Goal: Find specific page/section: Find specific page/section

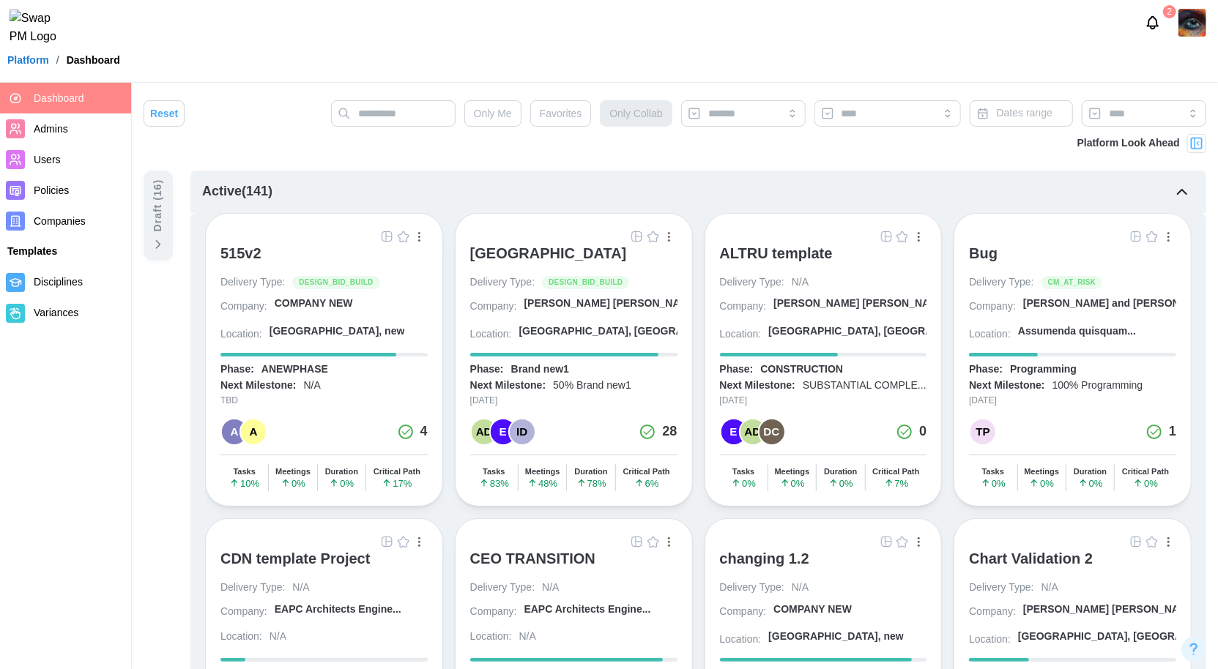
click at [567, 254] on div "ALTRU SPORTS COMPLEX" at bounding box center [548, 254] width 157 height 18
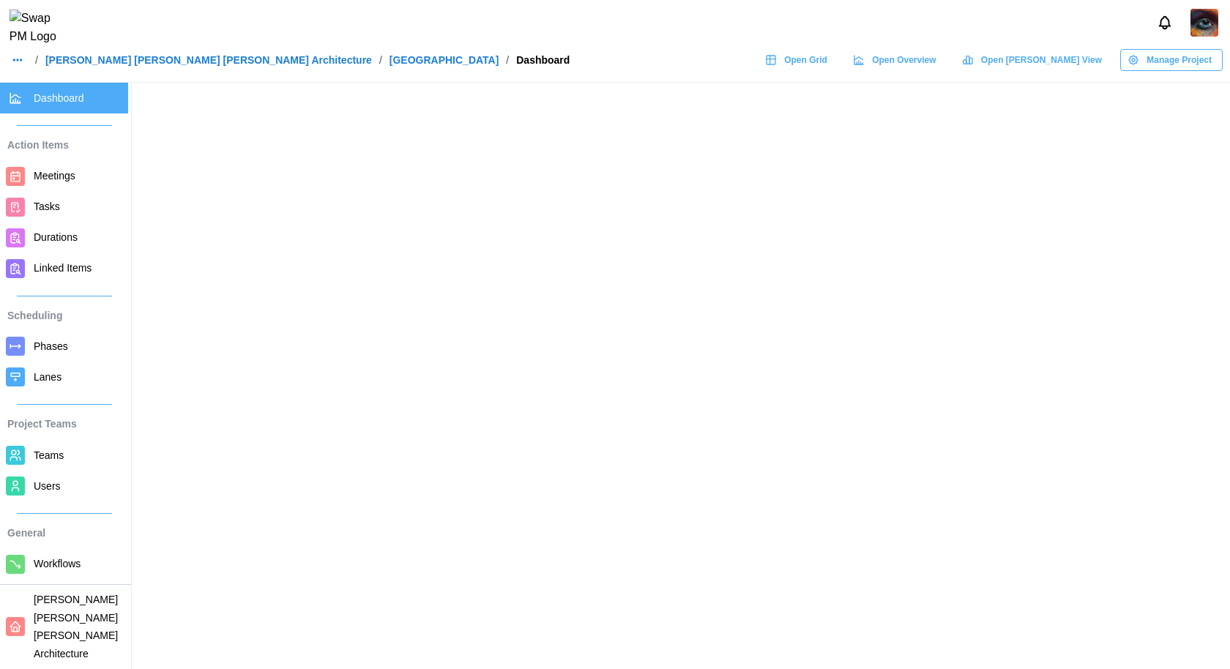
click at [827, 66] on span "Open Grid" at bounding box center [805, 60] width 43 height 21
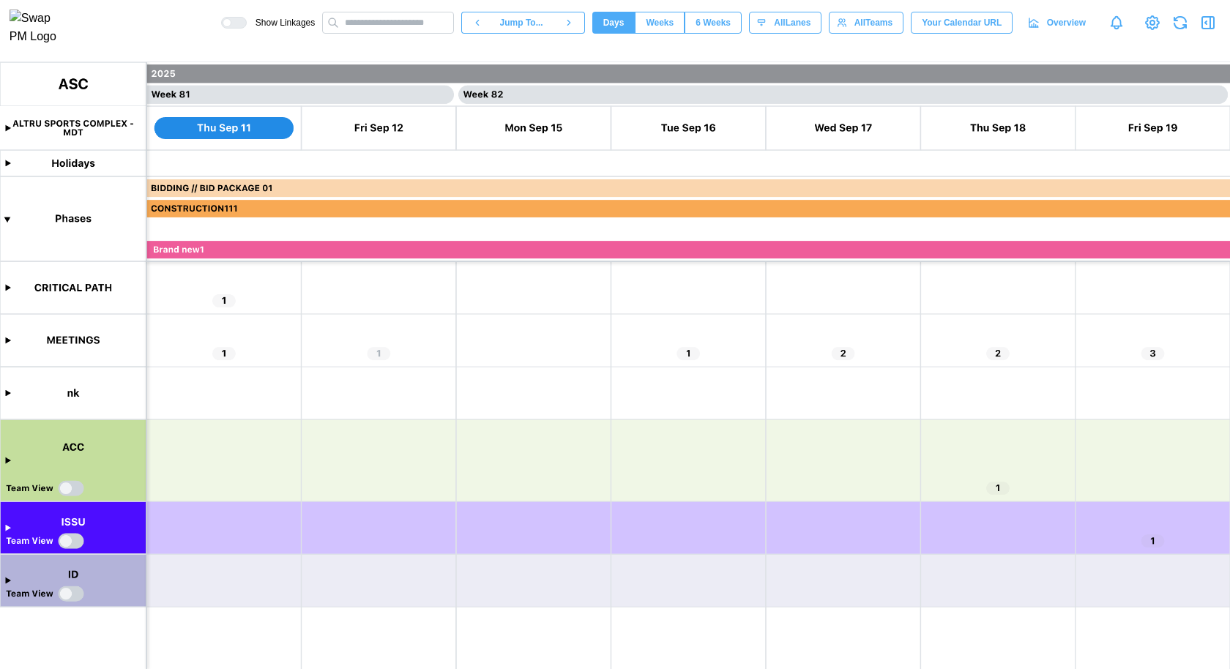
scroll to position [0, 62384]
click at [998, 486] on canvas at bounding box center [615, 365] width 1230 height 607
click at [7, 461] on canvas at bounding box center [615, 365] width 1230 height 607
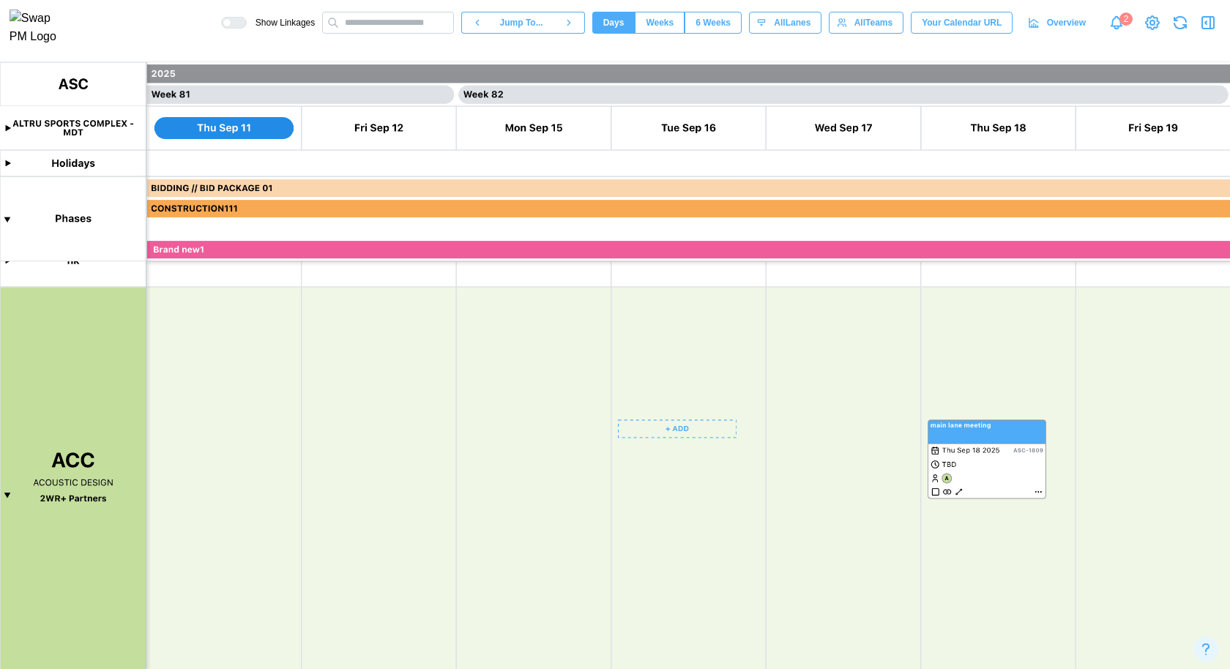
scroll to position [133, 0]
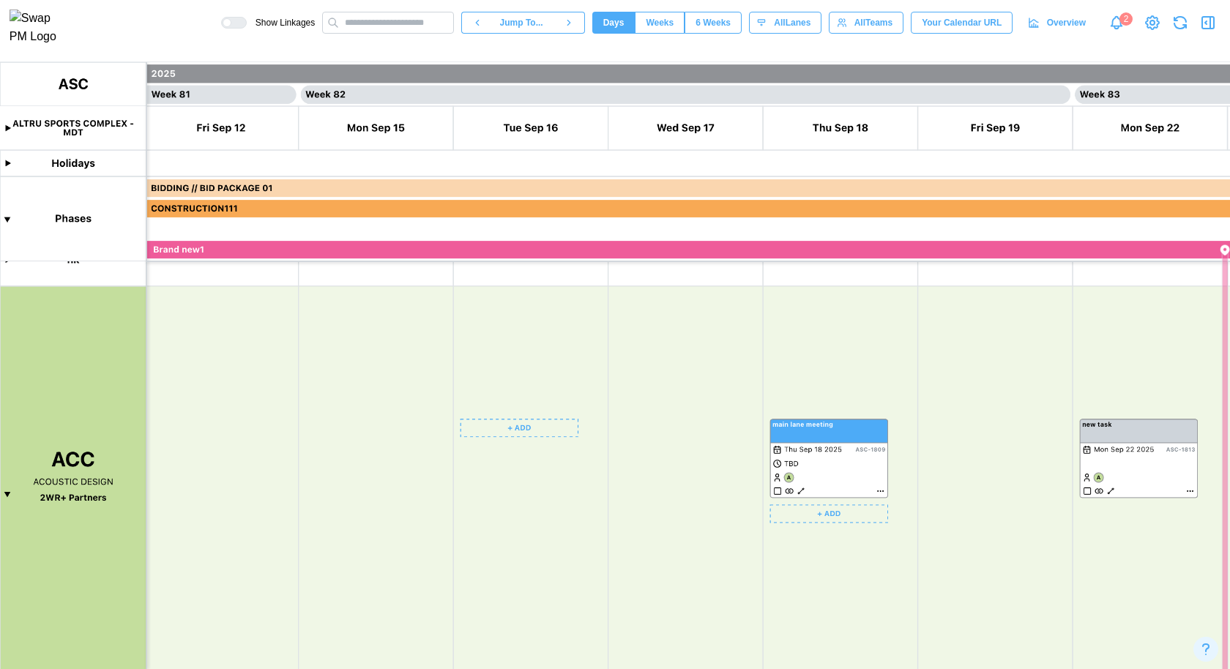
click at [801, 491] on canvas at bounding box center [615, 365] width 1230 height 607
click at [881, 492] on canvas at bounding box center [615, 365] width 1230 height 607
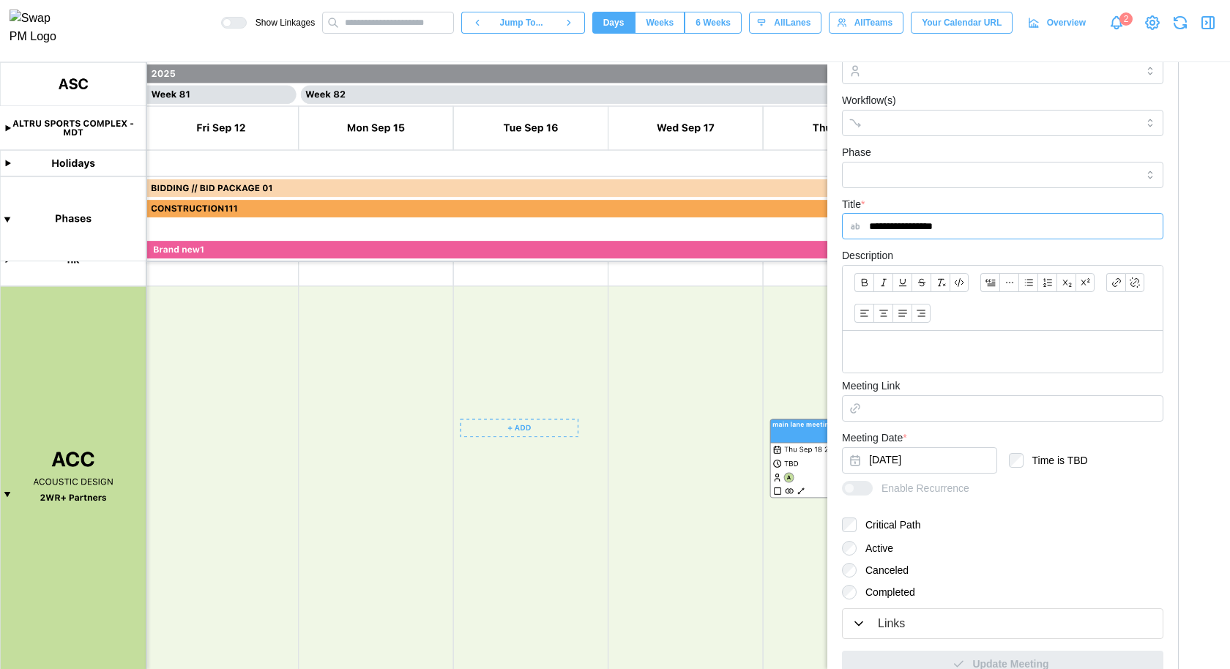
scroll to position [278, 0]
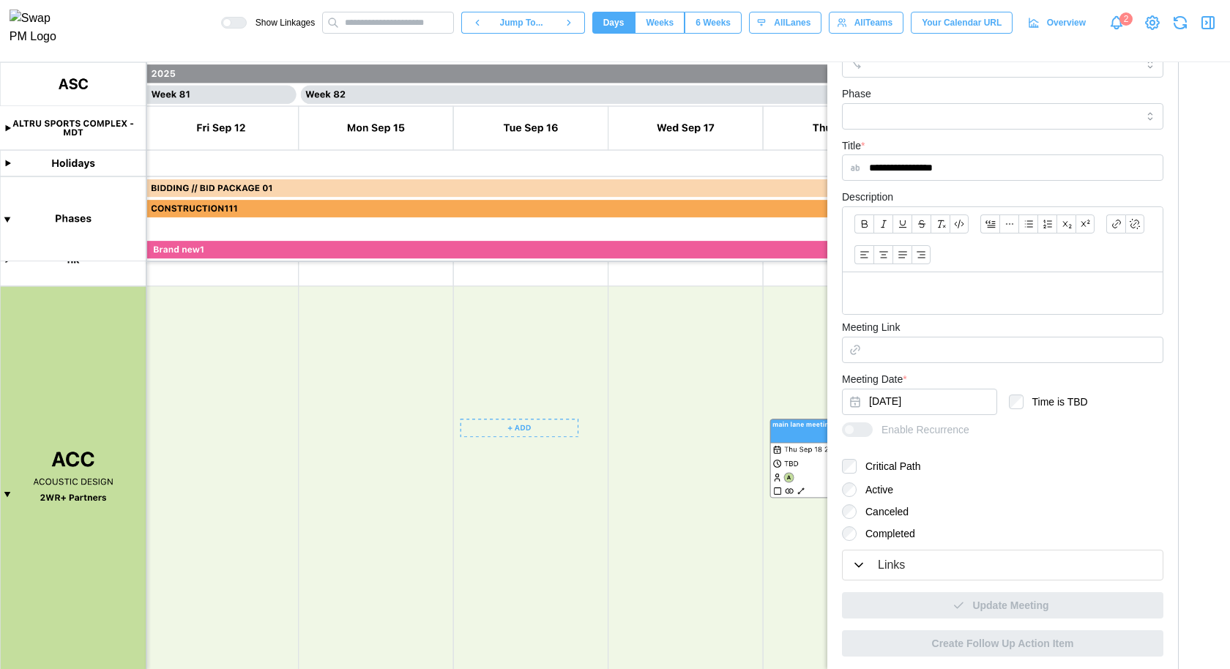
click at [915, 570] on div "Links" at bounding box center [1003, 565] width 302 height 18
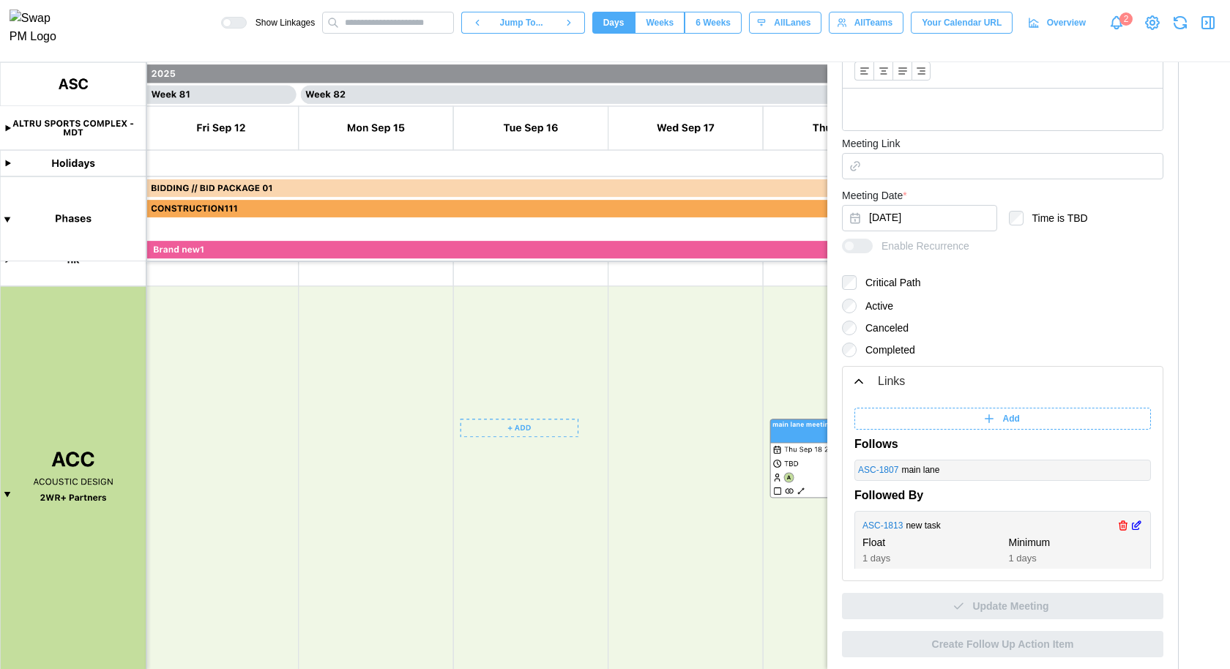
scroll to position [17, 0]
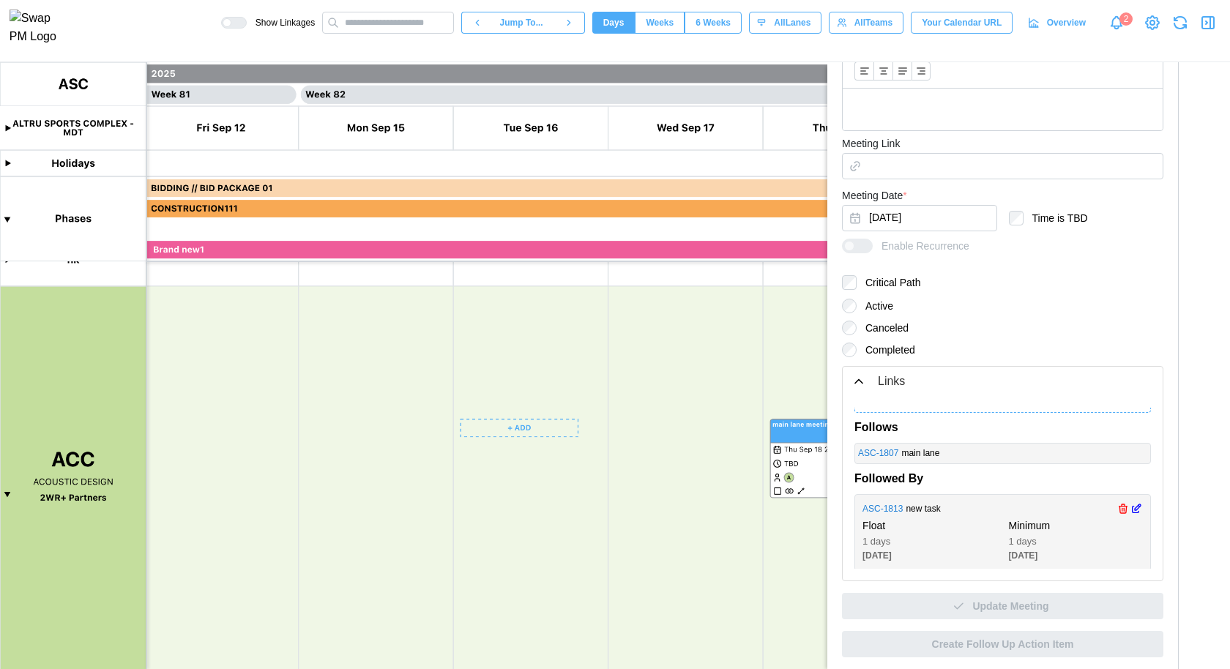
click at [884, 503] on link "ASC - 1813" at bounding box center [882, 509] width 40 height 14
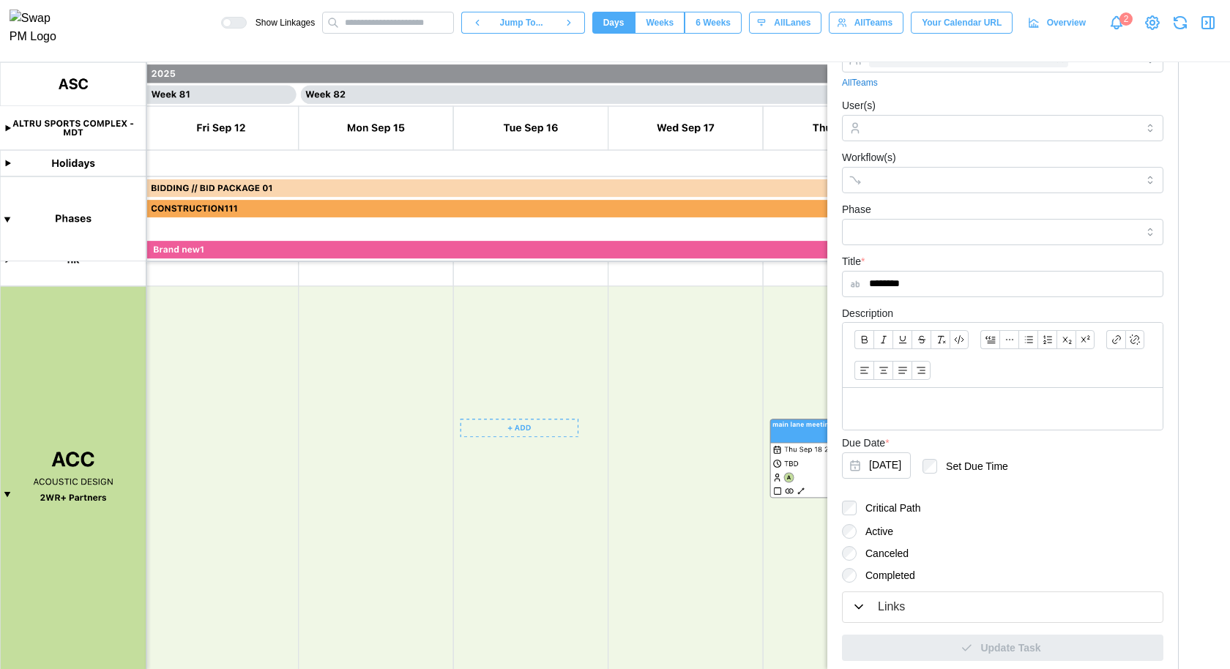
scroll to position [152, 0]
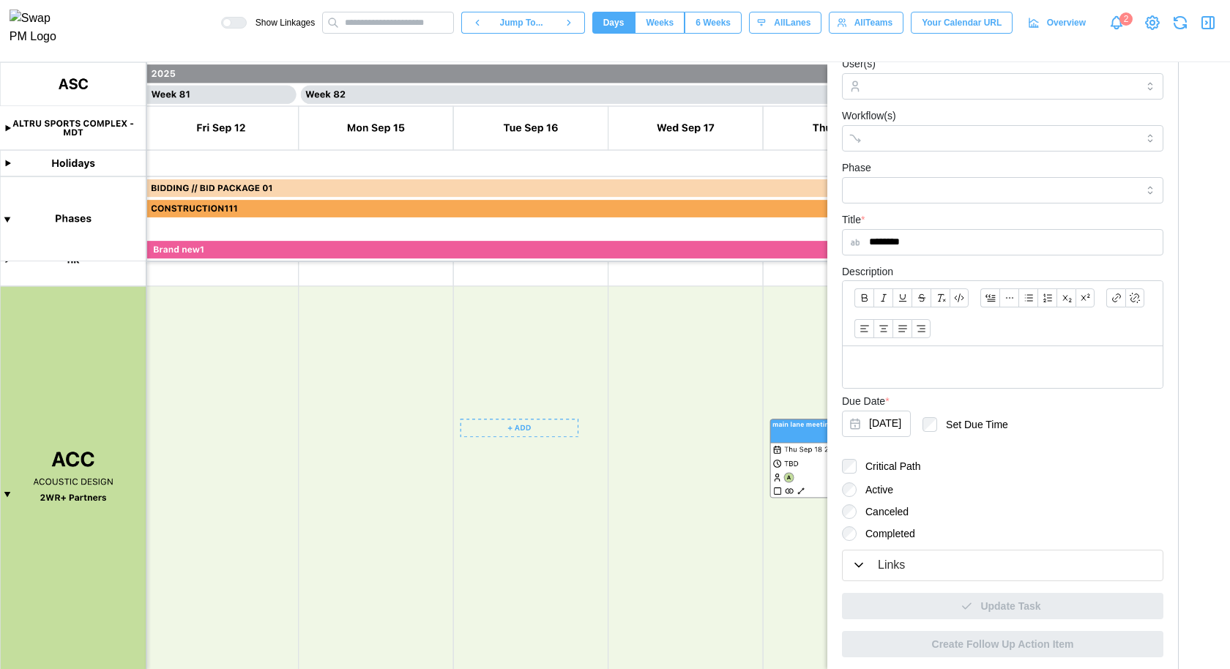
click at [913, 565] on div "Links" at bounding box center [1003, 565] width 302 height 18
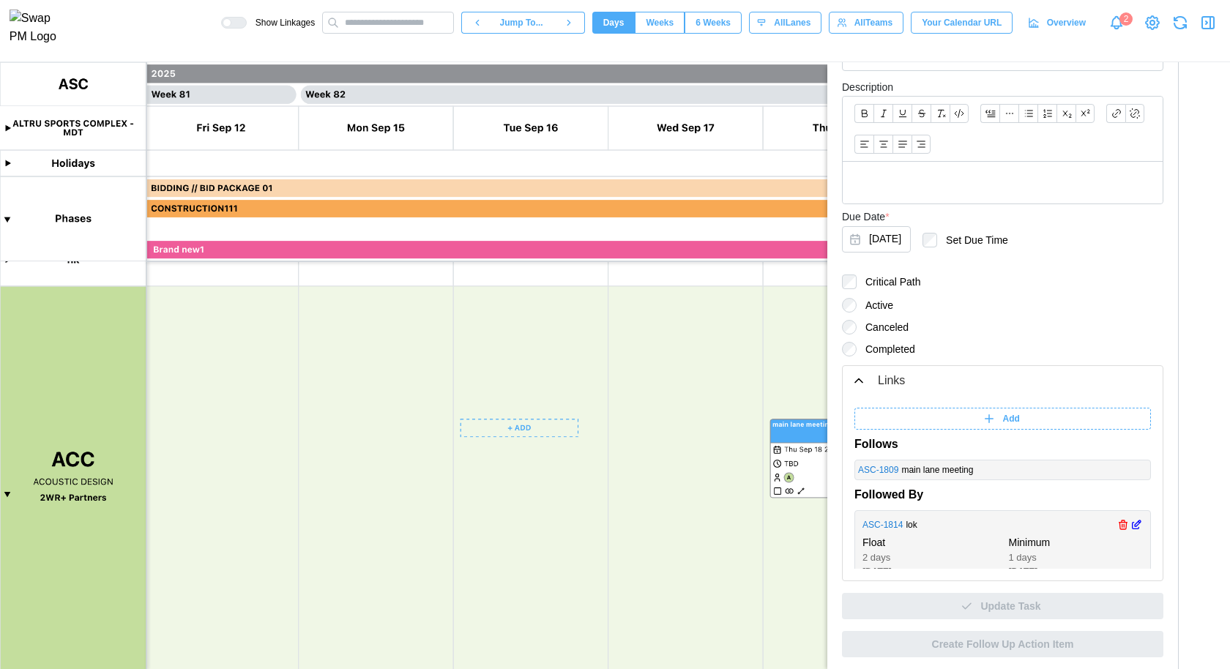
scroll to position [17, 0]
